Goal: Transaction & Acquisition: Purchase product/service

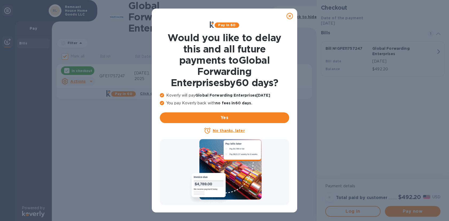
click at [292, 17] on icon at bounding box center [290, 16] width 6 height 6
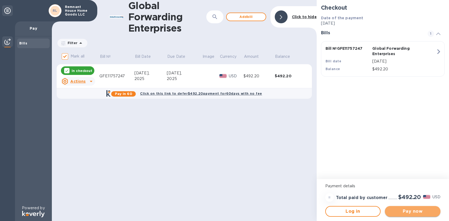
click at [409, 213] on span "Pay now" at bounding box center [412, 211] width 47 height 6
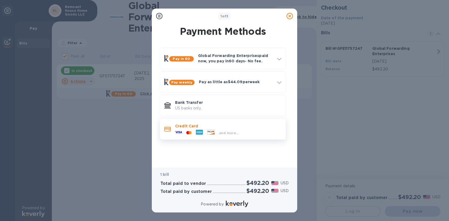
click at [217, 129] on div "and more..." at bounding box center [207, 133] width 68 height 8
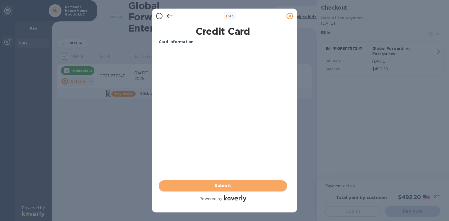
click at [224, 182] on span "Submit" at bounding box center [223, 185] width 120 height 6
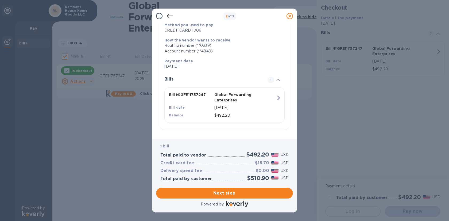
scroll to position [77, 0]
click at [229, 194] on span "Next step" at bounding box center [225, 193] width 128 height 6
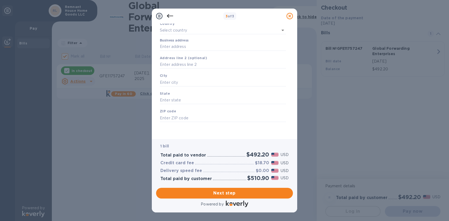
type input "[GEOGRAPHIC_DATA]"
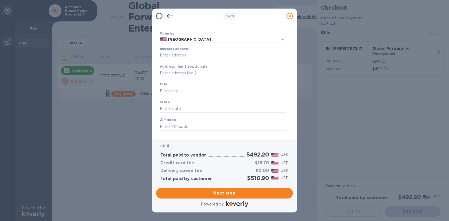
scroll to position [32, 0]
click at [178, 56] on input "Business address" at bounding box center [223, 56] width 126 height 8
click at [166, 58] on input "Business address" at bounding box center [223, 56] width 126 height 8
paste input "[STREET_ADDRESS][PERSON_NAME]"
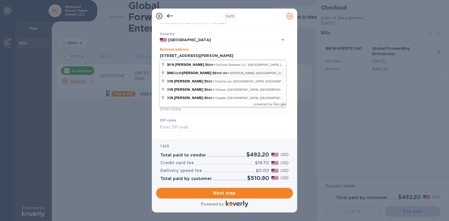
type input "[STREET_ADDRESS][PERSON_NAME]"
type input "[PERSON_NAME]"
type input "WY"
type input "82801"
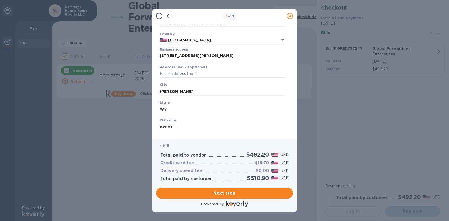
scroll to position [43, 0]
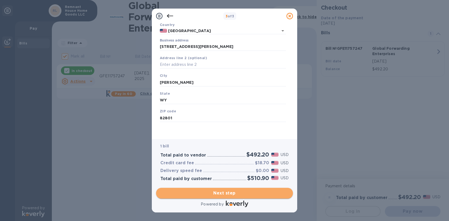
click at [232, 192] on span "Next step" at bounding box center [225, 193] width 128 height 6
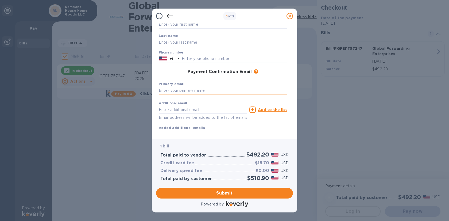
click at [210, 91] on input "text" at bounding box center [223, 91] width 128 height 8
type input "[EMAIL_ADDRESS][DOMAIN_NAME]"
click at [210, 113] on input "text" at bounding box center [203, 110] width 89 height 8
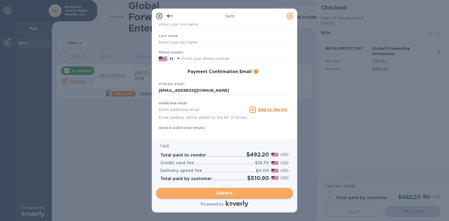
click at [231, 192] on span "Submit" at bounding box center [225, 193] width 128 height 6
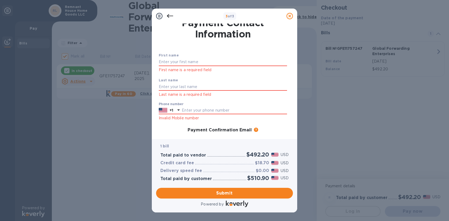
scroll to position [0, 0]
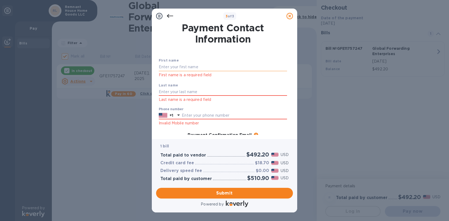
click at [187, 66] on input "text" at bounding box center [223, 67] width 128 height 8
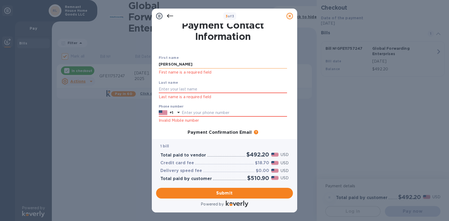
type input "[PERSON_NAME]"
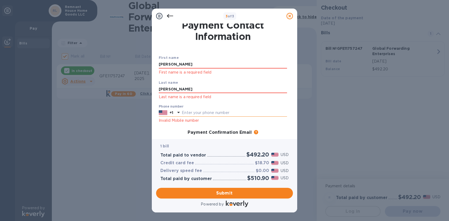
click at [203, 113] on input "text" at bounding box center [234, 113] width 105 height 8
paste input "8595334281"
type input "8595334281"
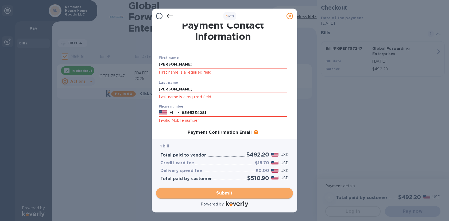
click at [230, 193] on span "Submit" at bounding box center [225, 193] width 128 height 6
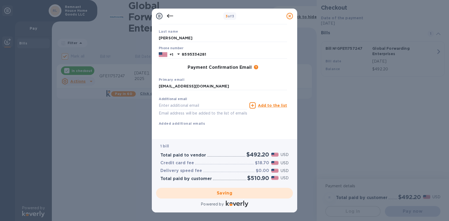
scroll to position [55, 0]
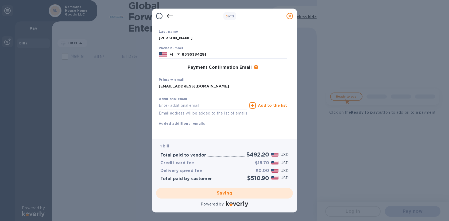
checkbox input "false"
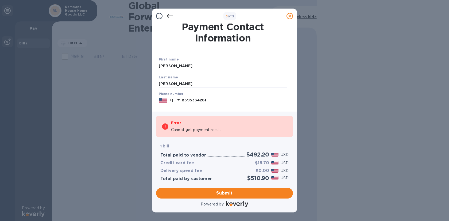
scroll to position [0, 0]
